Goal: Book appointment/travel/reservation

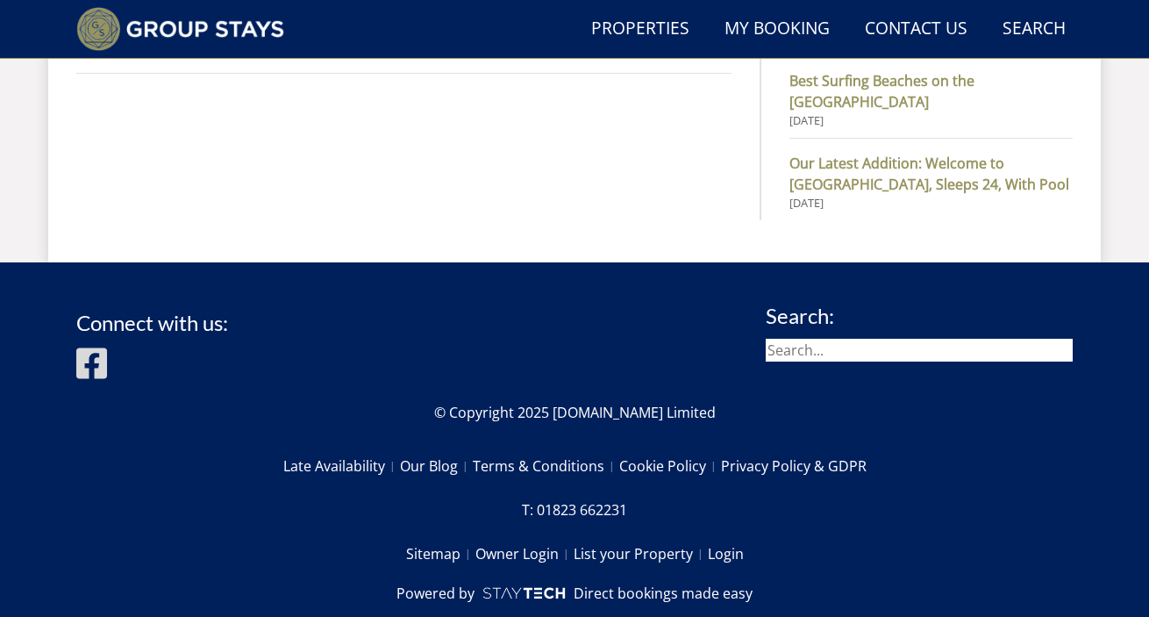
scroll to position [1331, 0]
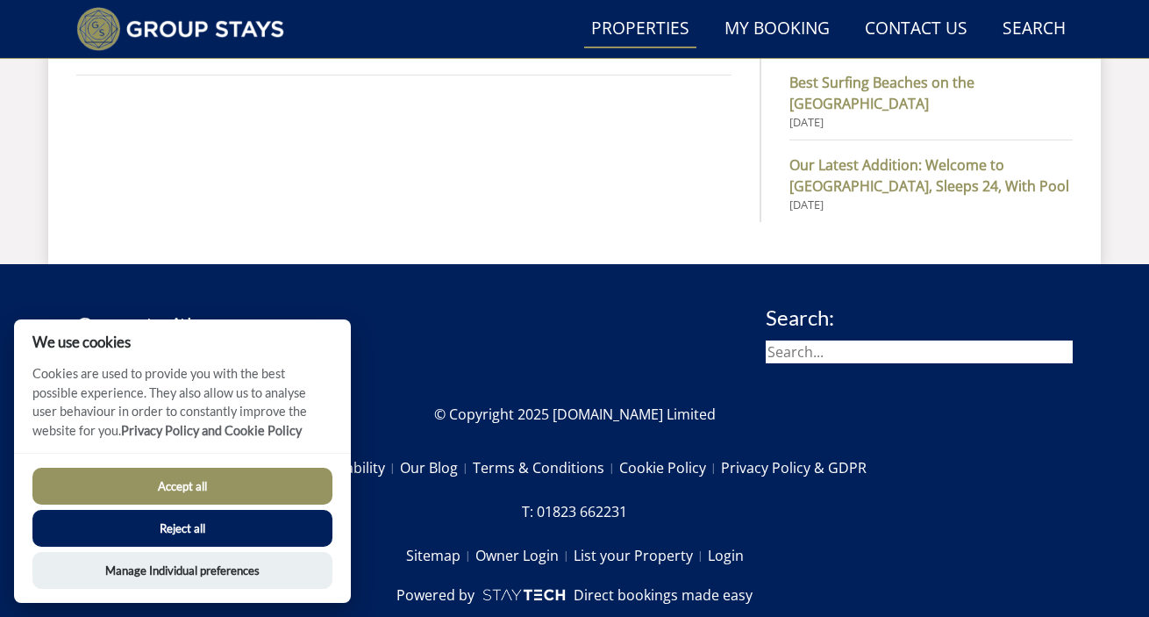
click at [629, 28] on link "Properties" at bounding box center [640, 29] width 112 height 39
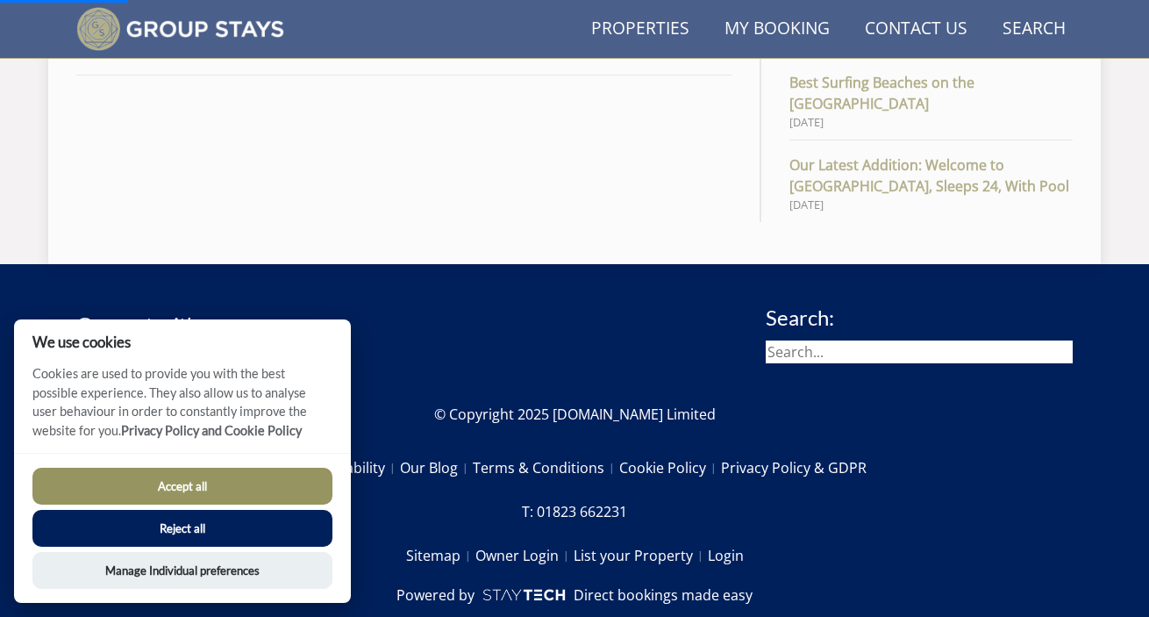
click at [178, 482] on button "Accept all" at bounding box center [182, 486] width 300 height 37
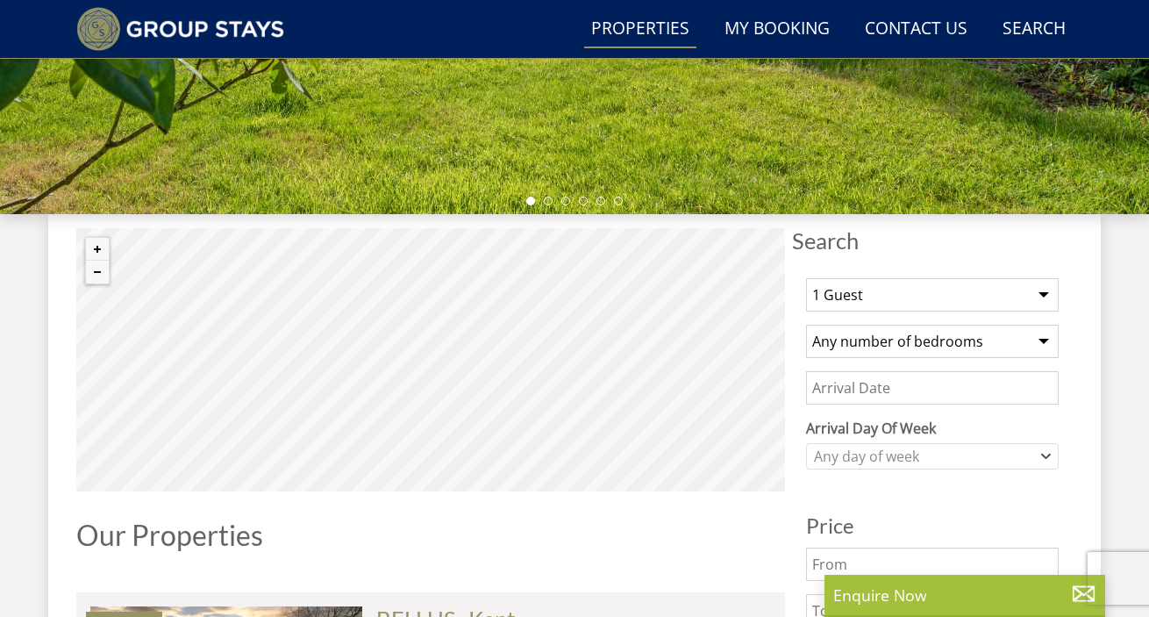
scroll to position [498, 0]
select select "20"
click at [876, 383] on input "Date" at bounding box center [932, 386] width 253 height 33
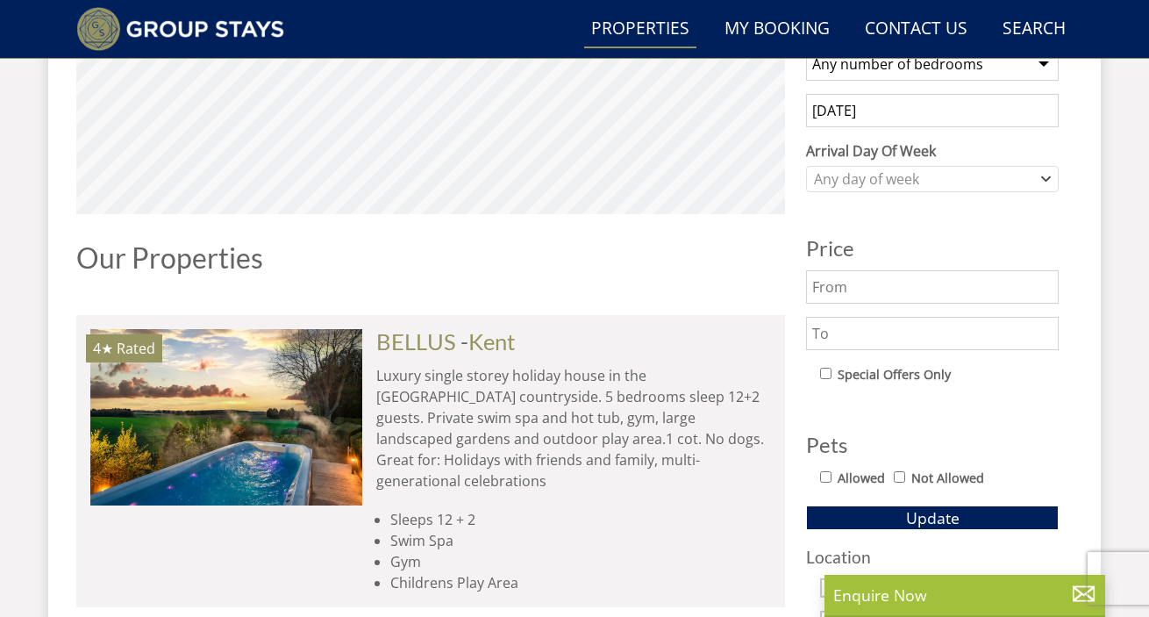
scroll to position [804, 0]
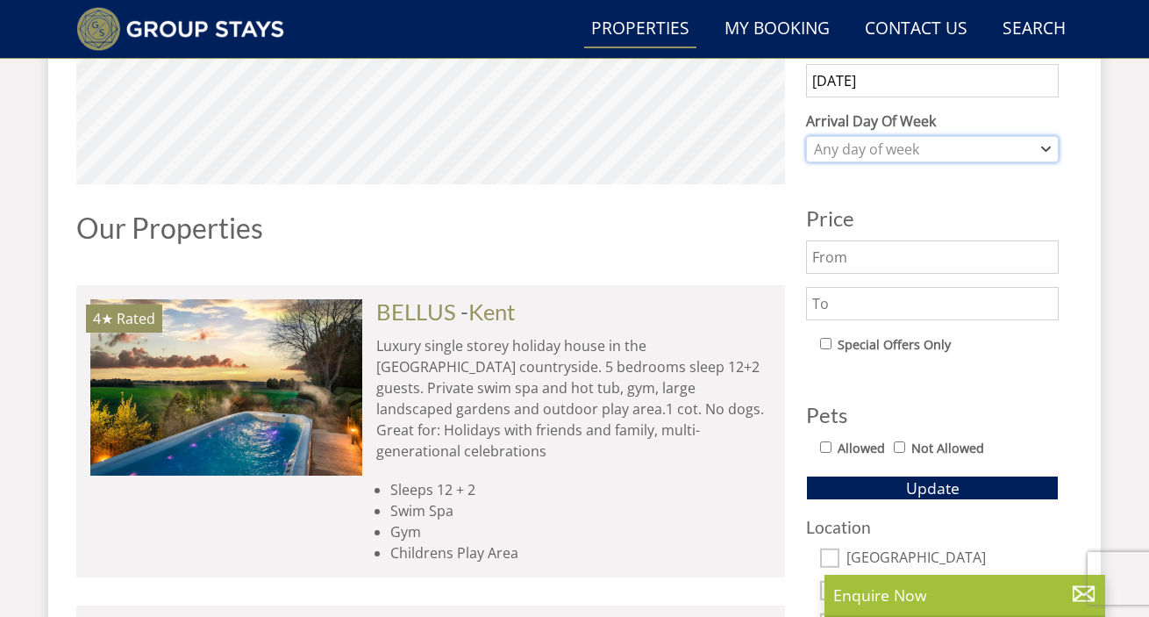
click at [842, 150] on div "Any day of week" at bounding box center [923, 148] width 227 height 19
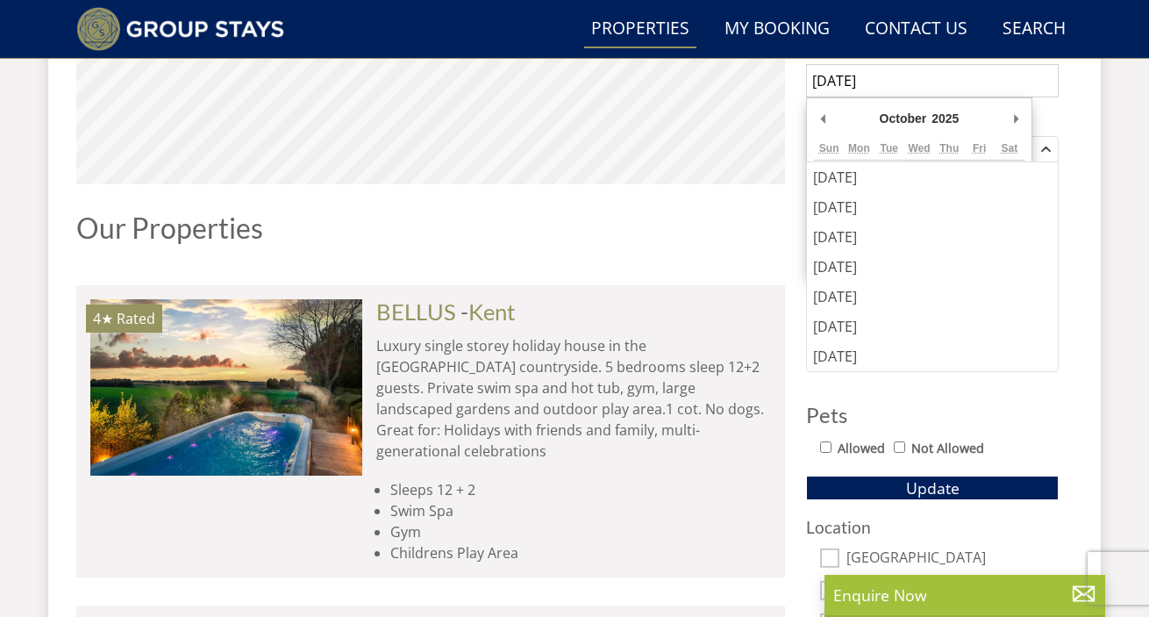
click at [860, 83] on input "[DATE]" at bounding box center [932, 80] width 253 height 33
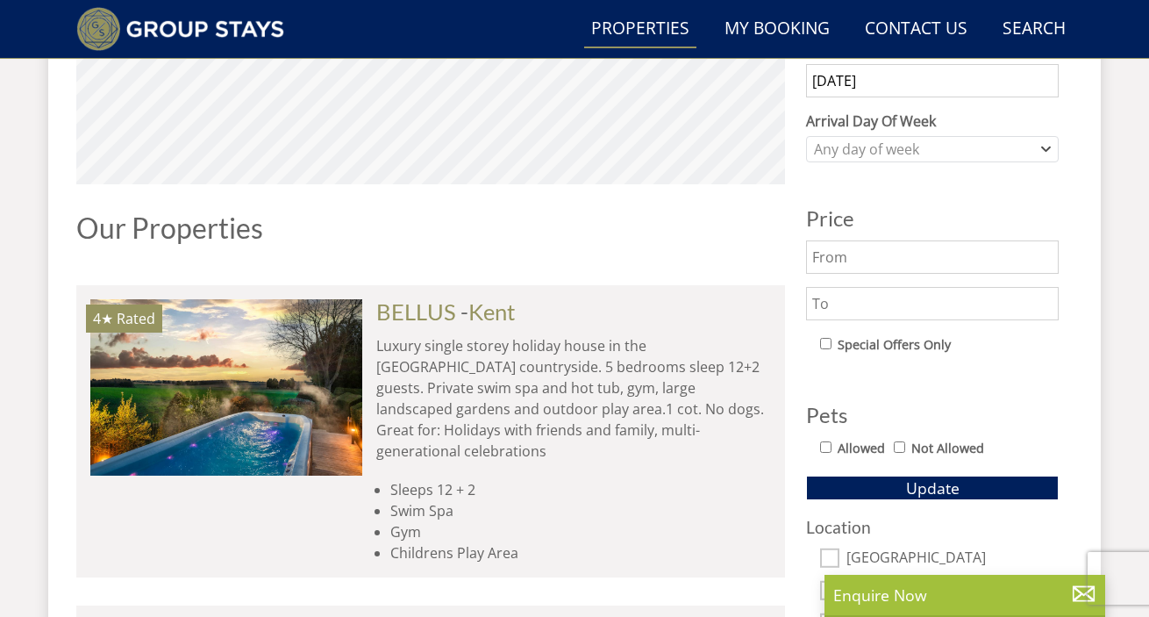
click at [878, 74] on input "[DATE]" at bounding box center [932, 80] width 253 height 33
click at [918, 89] on input "[DATE]" at bounding box center [932, 80] width 253 height 33
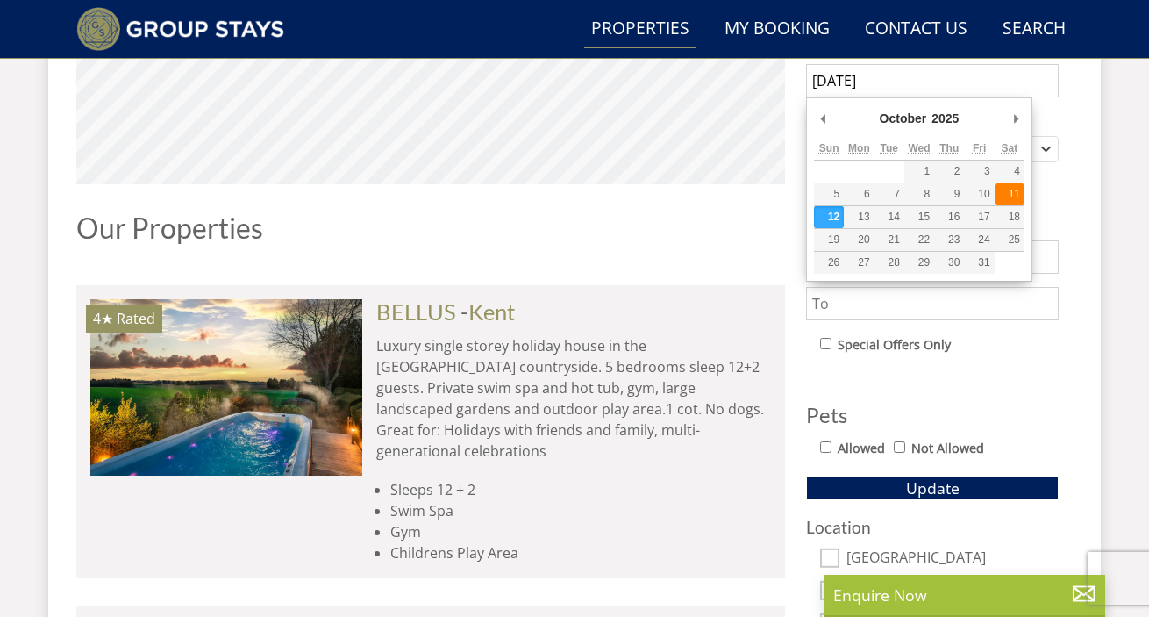
type input "[DATE]"
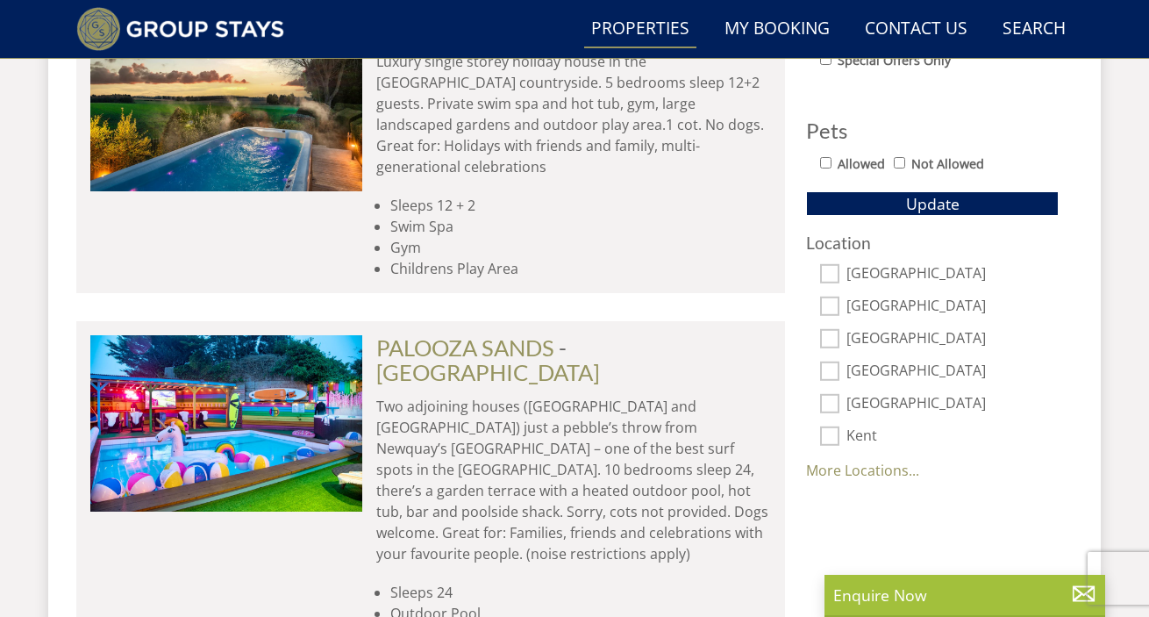
scroll to position [1087, 0]
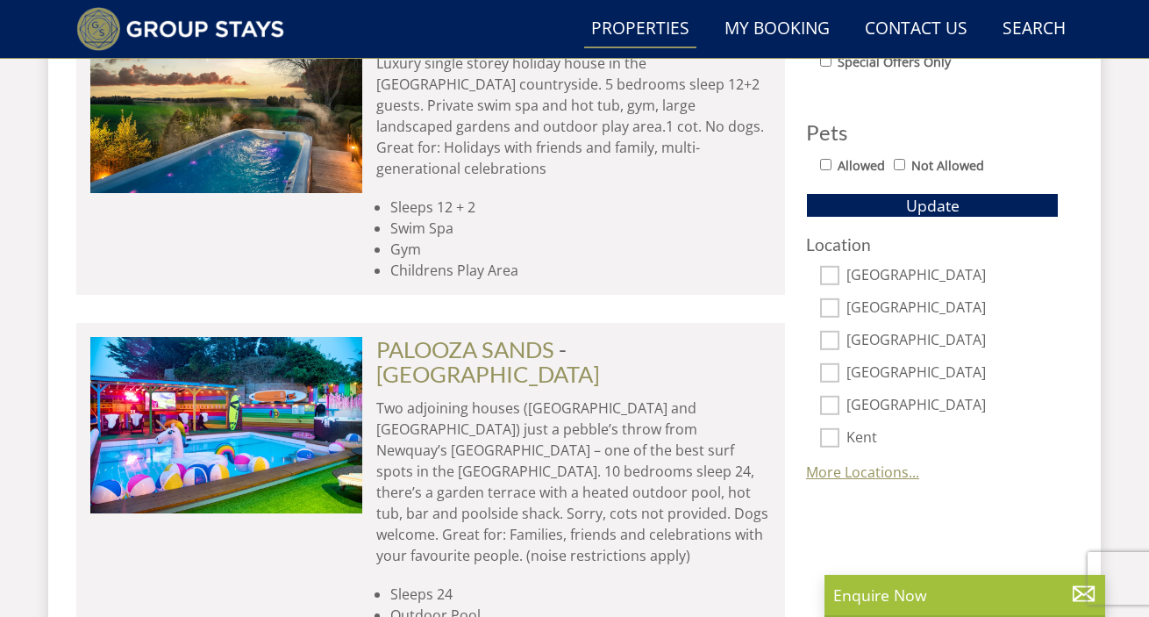
click at [876, 471] on link "More Locations..." at bounding box center [862, 471] width 113 height 19
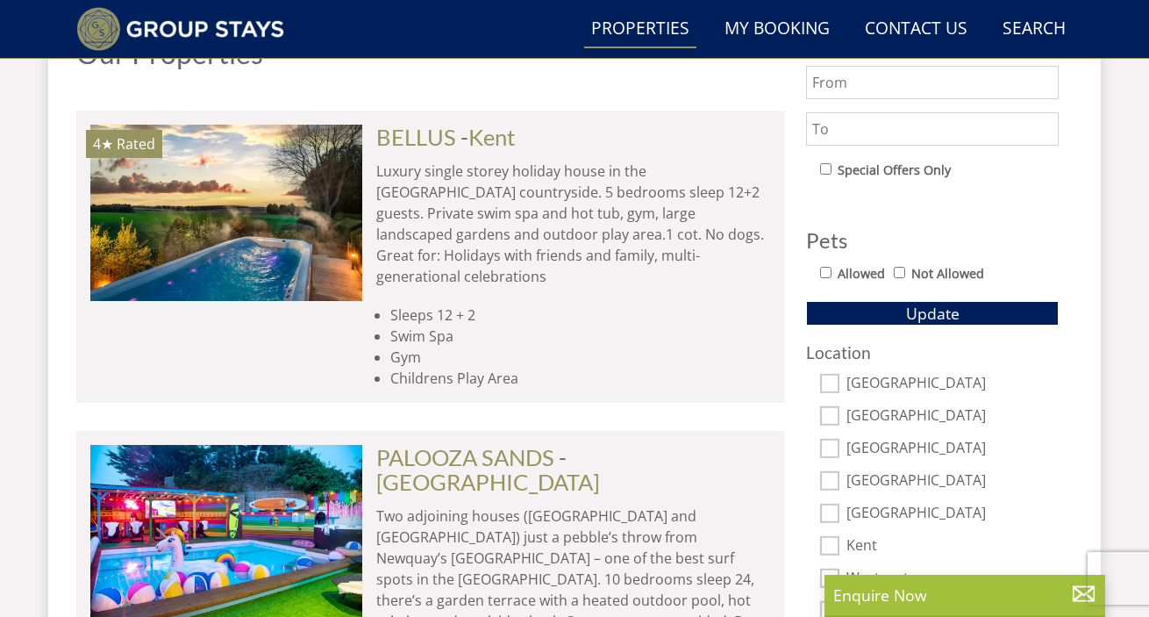
scroll to position [975, 0]
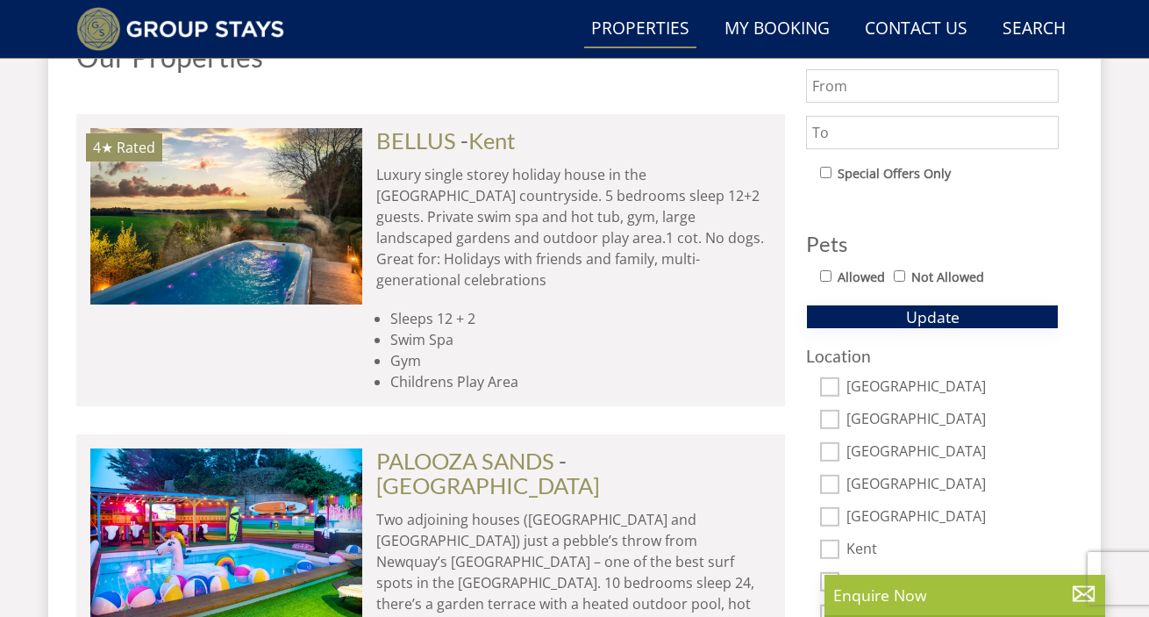
click at [890, 311] on button "Update" at bounding box center [932, 316] width 253 height 25
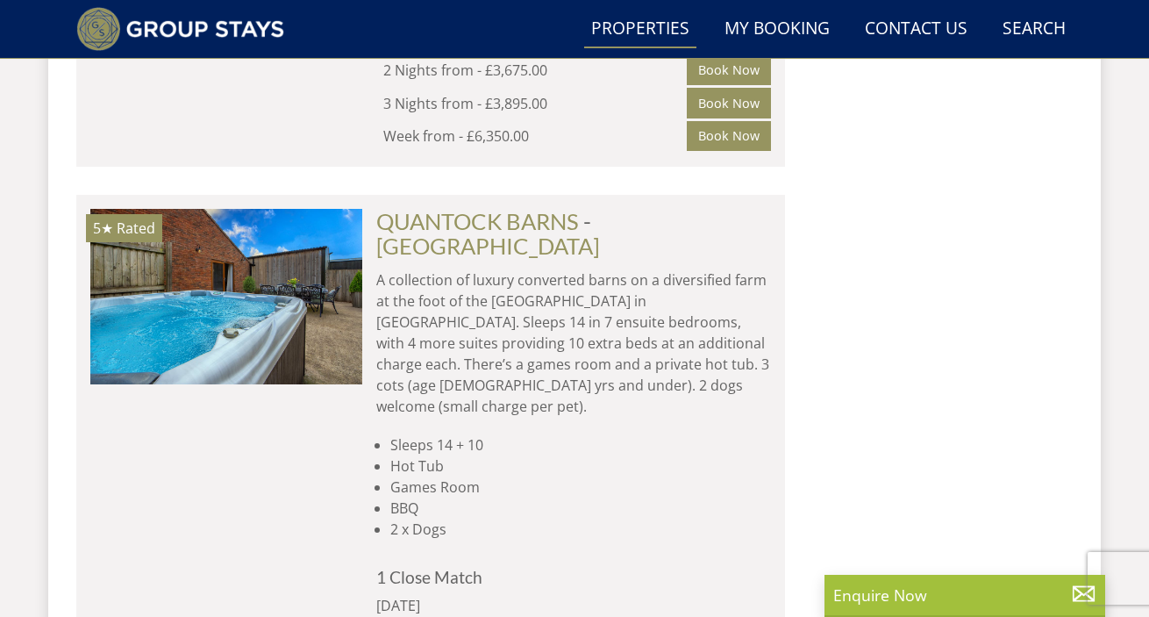
scroll to position [0, 0]
